Goal: Use online tool/utility: Utilize a website feature to perform a specific function

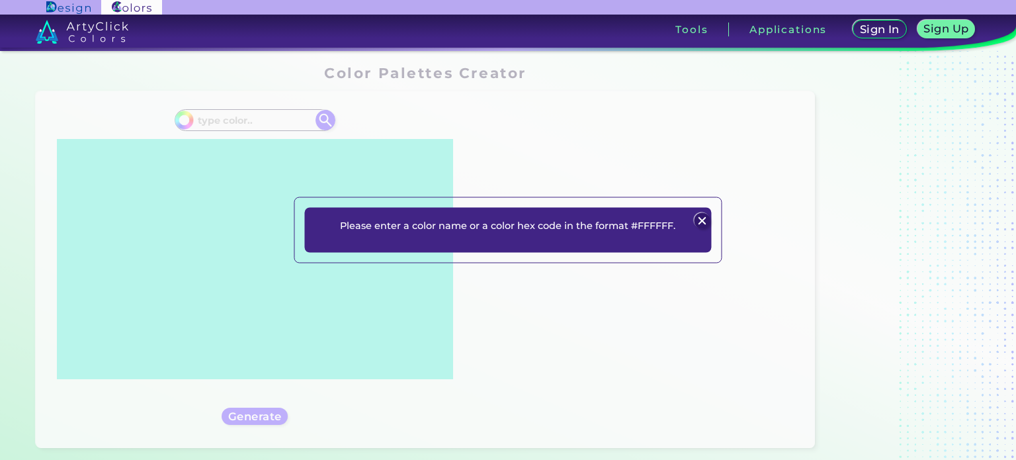
click at [624, 234] on div "Please enter a color name or a color hex code in the format #FFFFFF. Plans Sign…" at bounding box center [508, 229] width 406 height 45
click at [702, 220] on img at bounding box center [702, 221] width 16 height 16
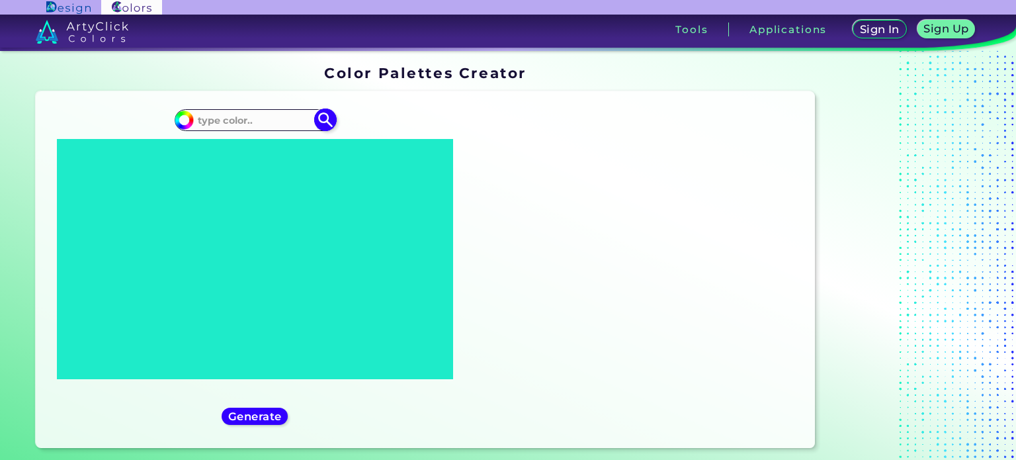
click at [243, 118] on input at bounding box center [254, 120] width 123 height 18
paste input "785D32"
type input "785D32"
type input "#000000"
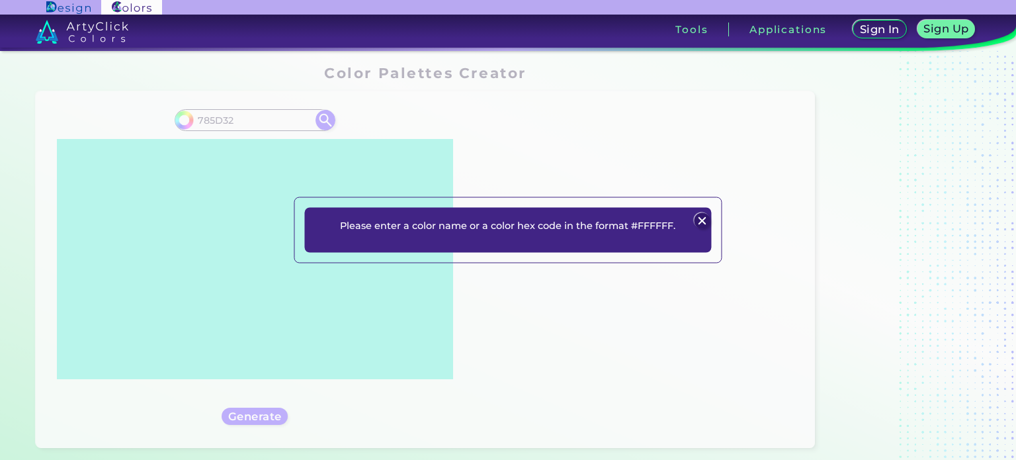
click at [694, 224] on img at bounding box center [702, 221] width 16 height 16
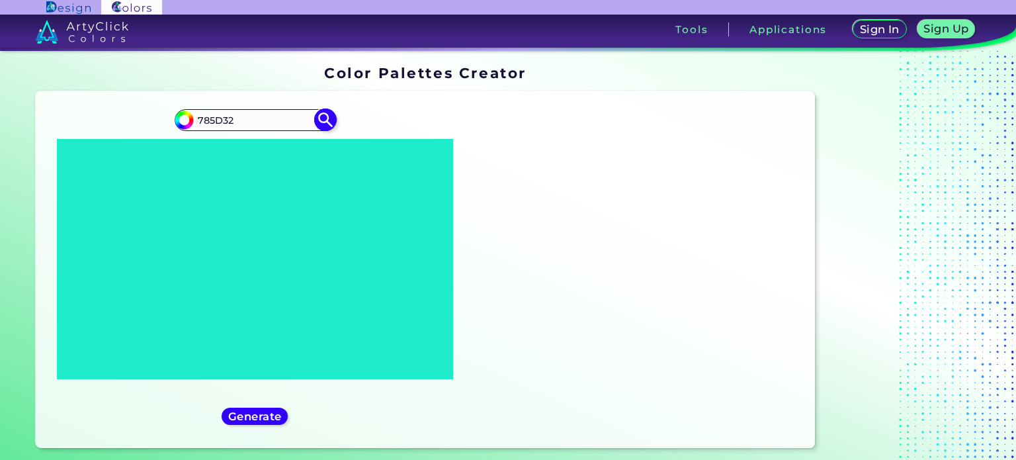
click at [198, 121] on input "785D32" at bounding box center [254, 120] width 123 height 18
type input "#785D32"
type input "#785d32"
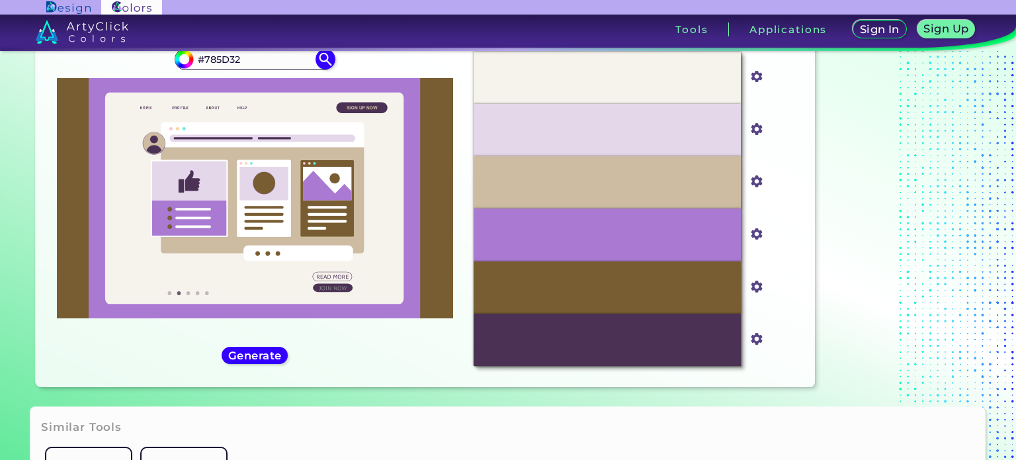
scroll to position [132, 0]
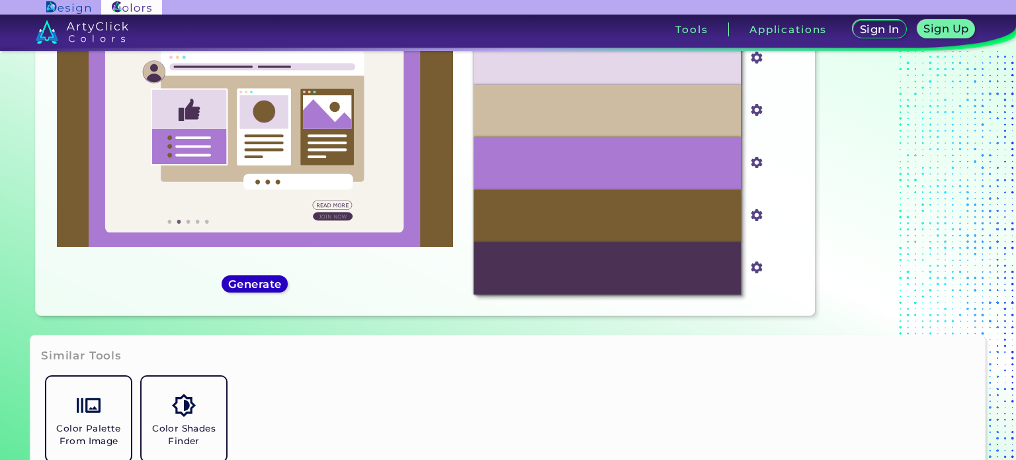
click at [242, 288] on h5 "Generate" at bounding box center [255, 283] width 54 height 11
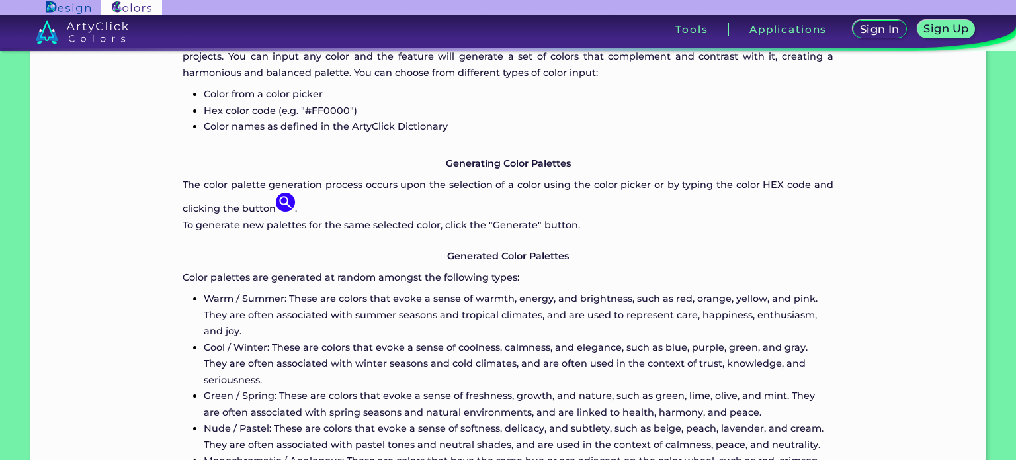
scroll to position [760, 0]
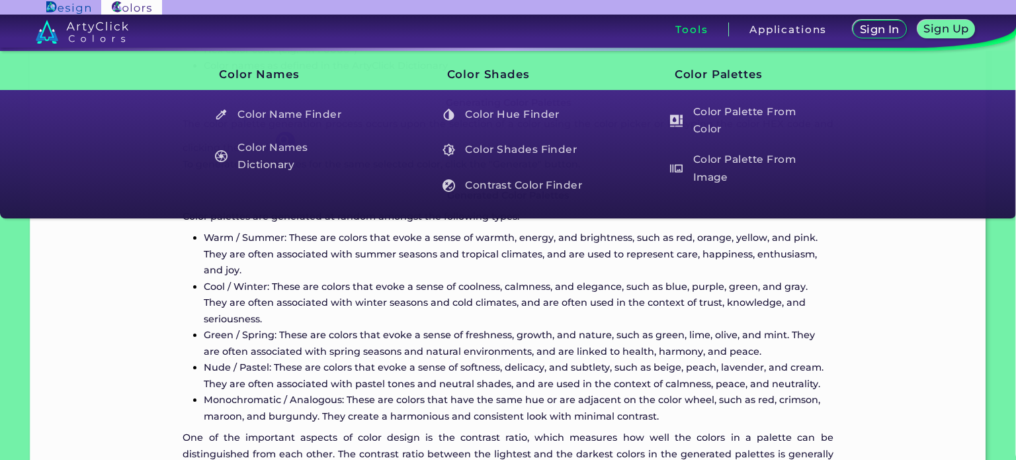
click at [696, 30] on h3 "Tools" at bounding box center [691, 29] width 32 height 10
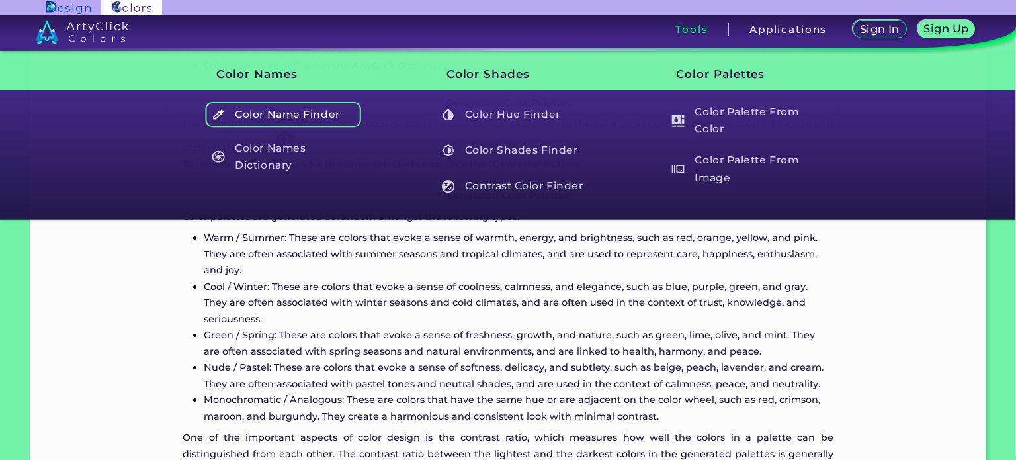
click at [290, 117] on h5 "Color Name Finder" at bounding box center [283, 114] width 155 height 25
